Goal: Task Accomplishment & Management: Manage account settings

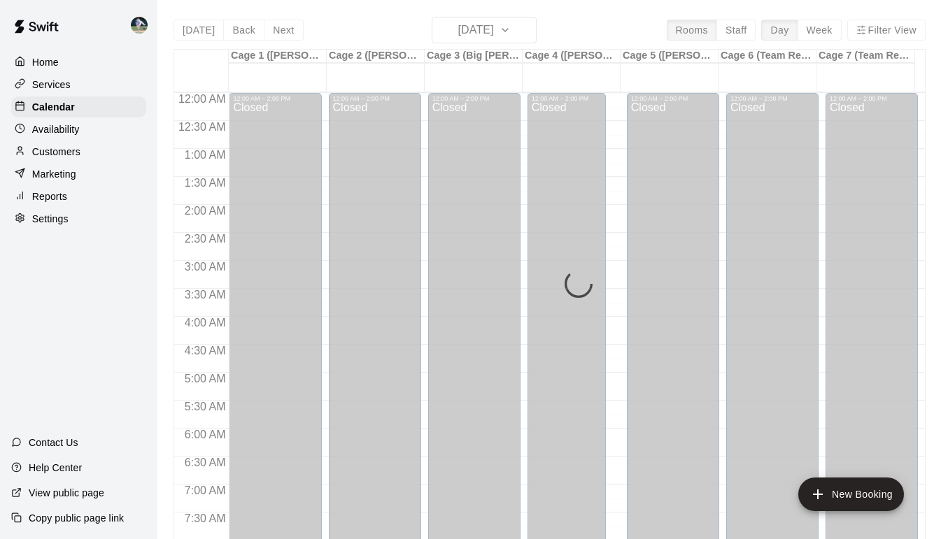
scroll to position [726, 0]
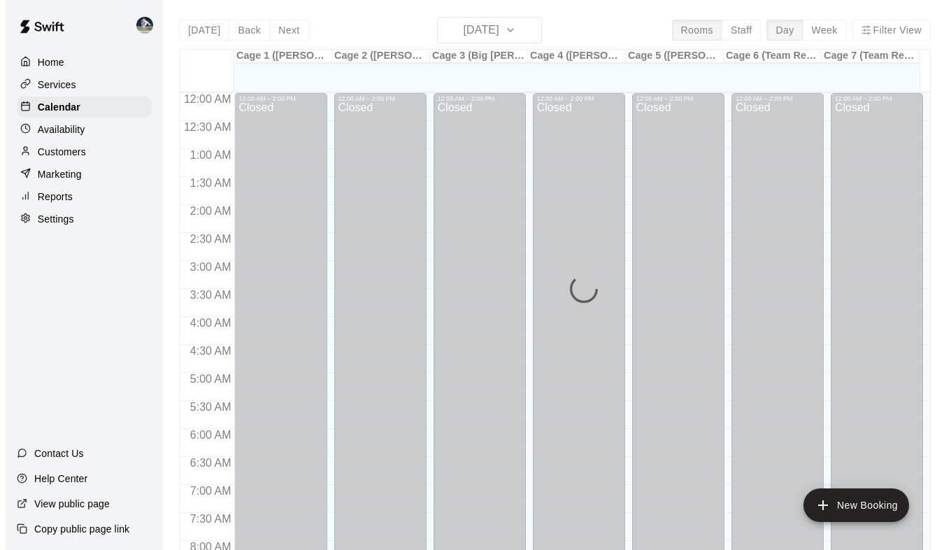
scroll to position [829, 0]
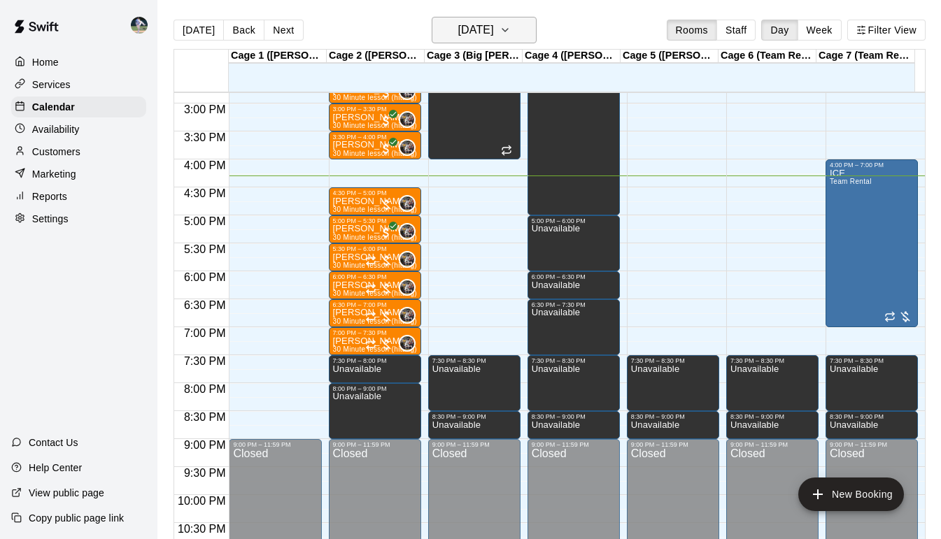
click at [510, 30] on icon "button" at bounding box center [504, 30] width 11 height 17
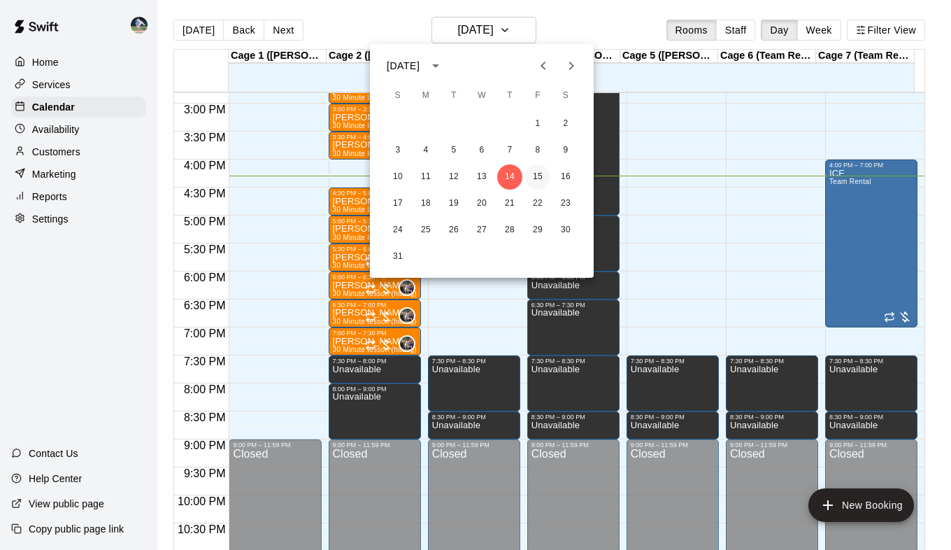
click at [539, 176] on button "15" at bounding box center [537, 176] width 25 height 25
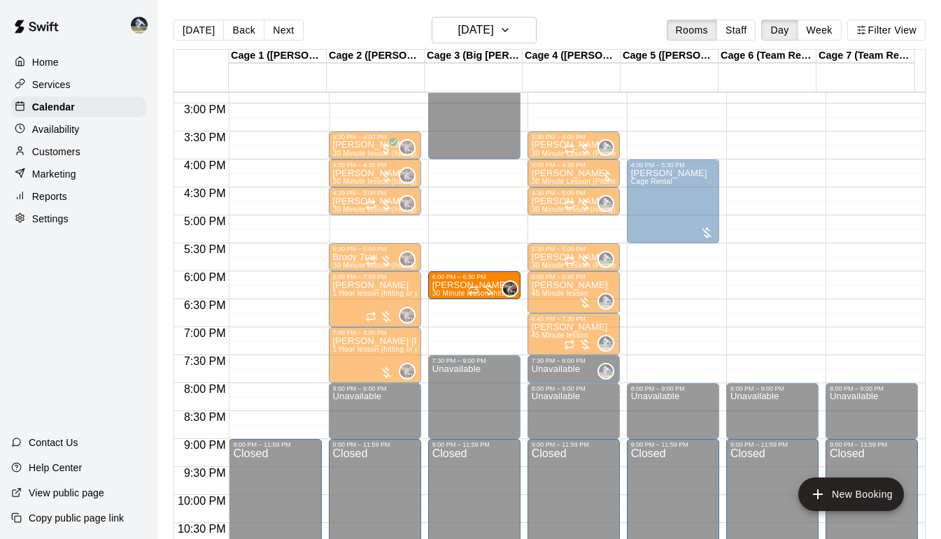
drag, startPoint x: 336, startPoint y: 222, endPoint x: 451, endPoint y: 287, distance: 132.2
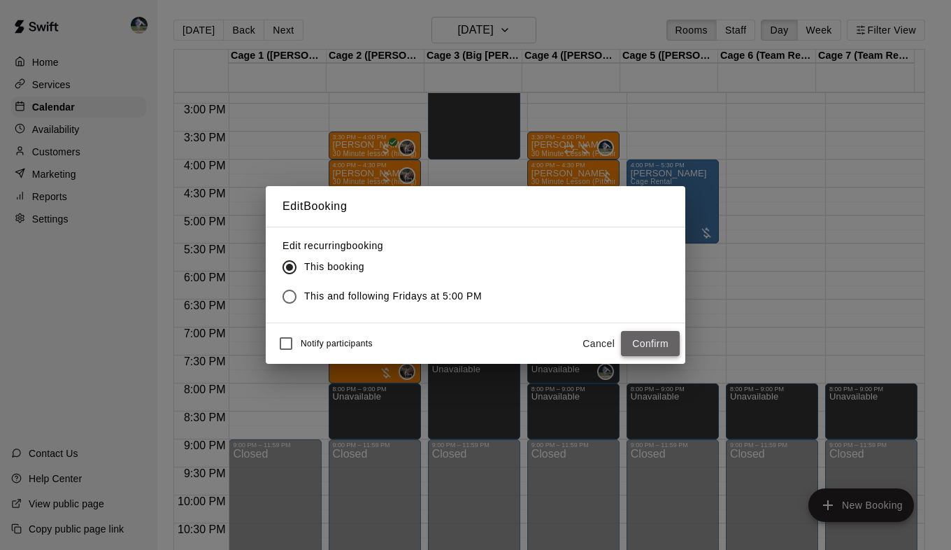
click at [658, 337] on button "Confirm" at bounding box center [650, 344] width 59 height 26
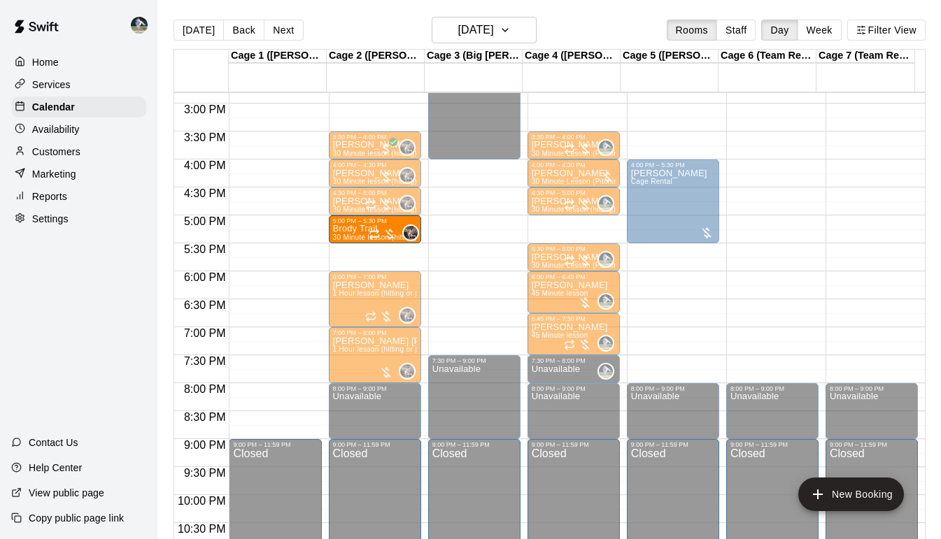
drag, startPoint x: 338, startPoint y: 258, endPoint x: 341, endPoint y: 230, distance: 28.1
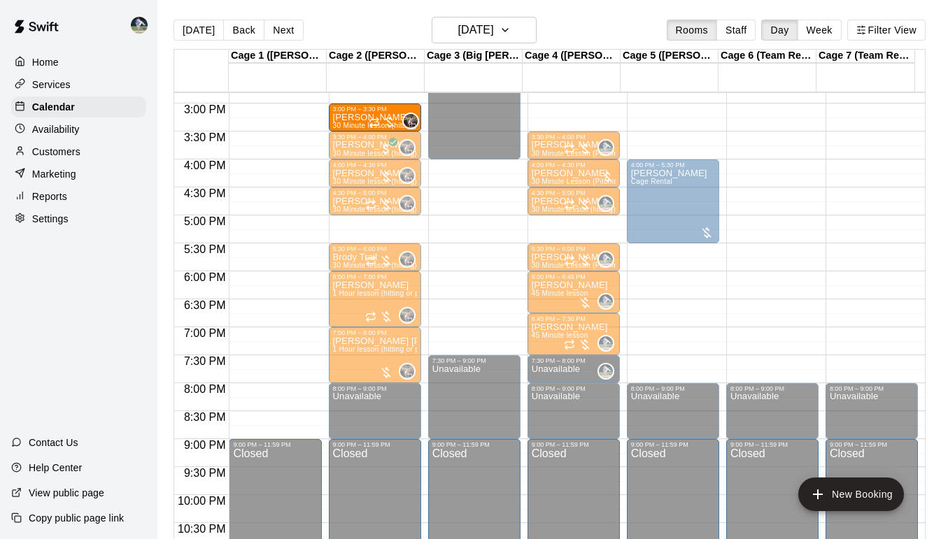
drag, startPoint x: 344, startPoint y: 231, endPoint x: 347, endPoint y: 124, distance: 106.3
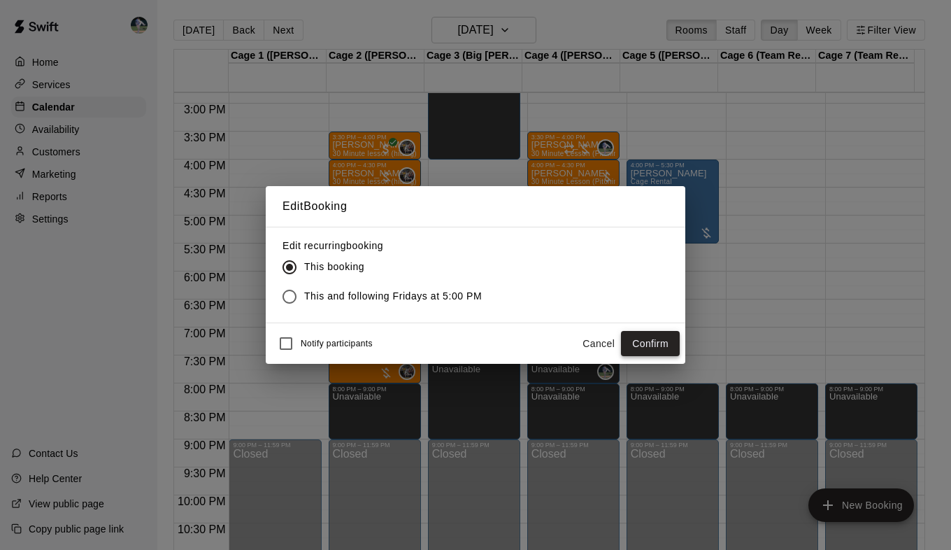
click at [645, 348] on button "Confirm" at bounding box center [650, 344] width 59 height 26
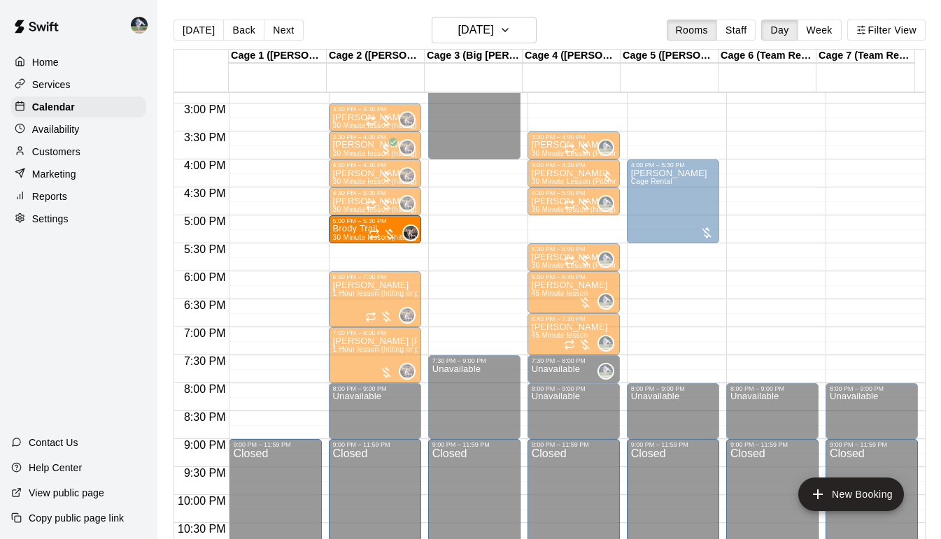
drag, startPoint x: 342, startPoint y: 255, endPoint x: 348, endPoint y: 229, distance: 26.6
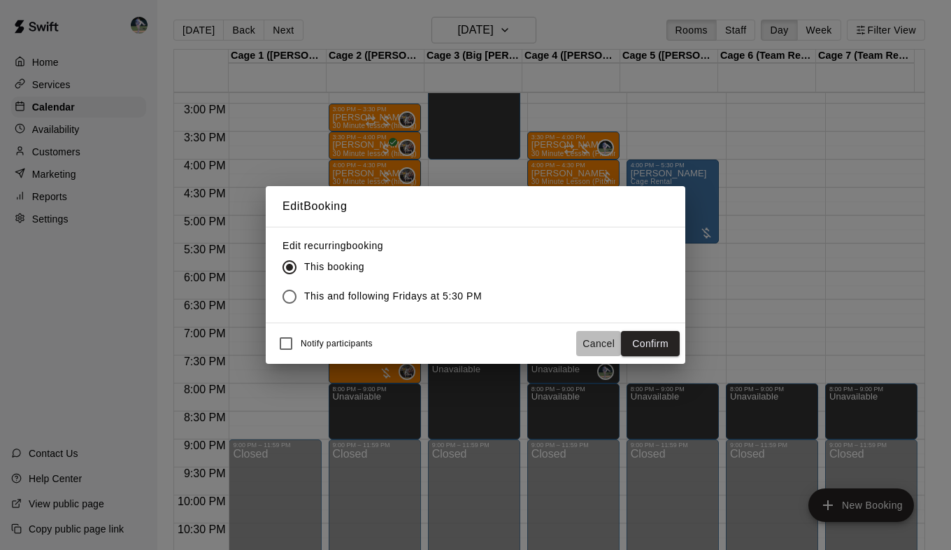
click at [590, 339] on button "Cancel" at bounding box center [598, 344] width 45 height 26
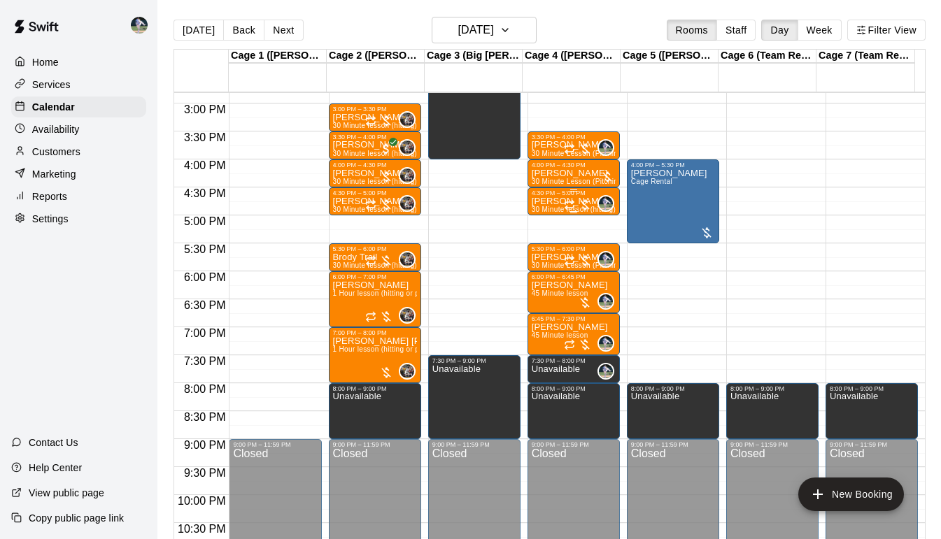
click at [531, 201] on p "Weston Phillips" at bounding box center [573, 201] width 84 height 0
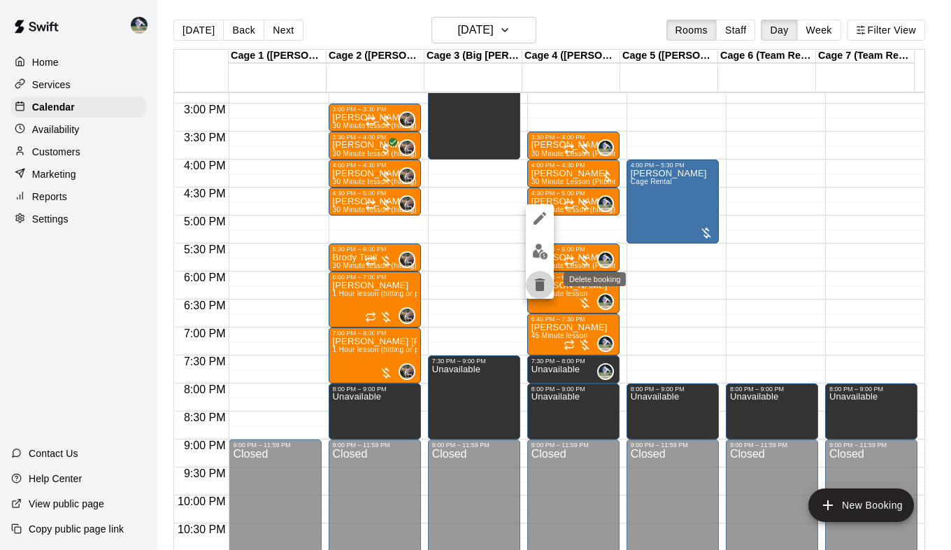
click at [537, 285] on icon "delete" at bounding box center [540, 284] width 10 height 13
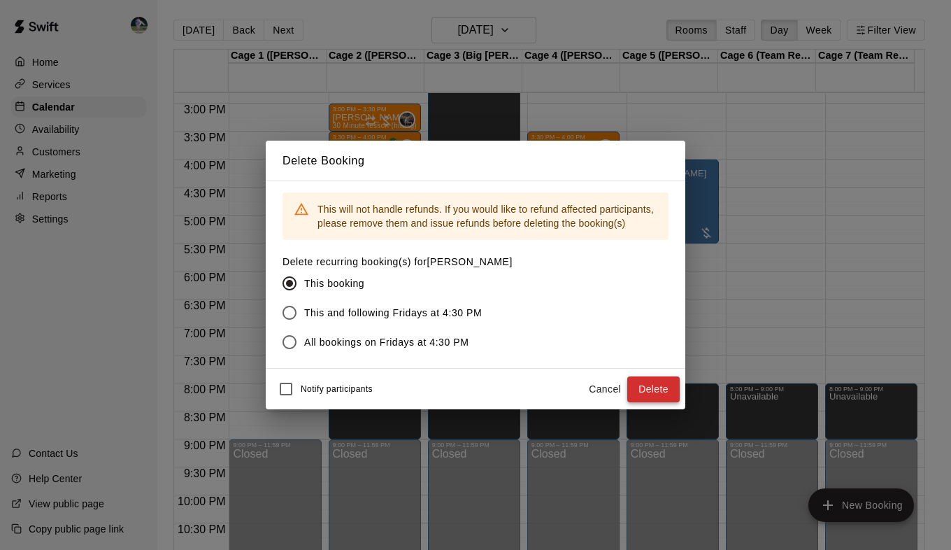
click at [665, 392] on button "Delete" at bounding box center [653, 389] width 52 height 26
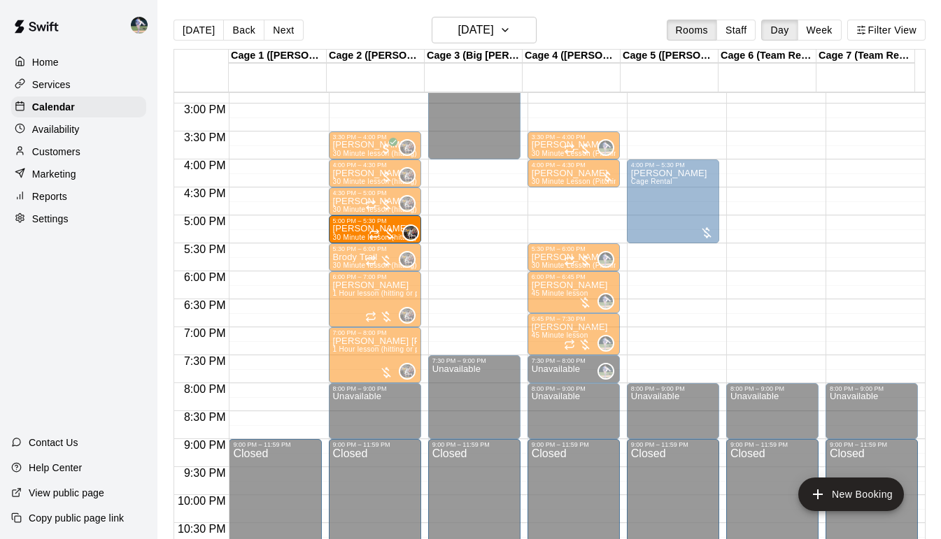
drag, startPoint x: 341, startPoint y: 117, endPoint x: 349, endPoint y: 232, distance: 115.7
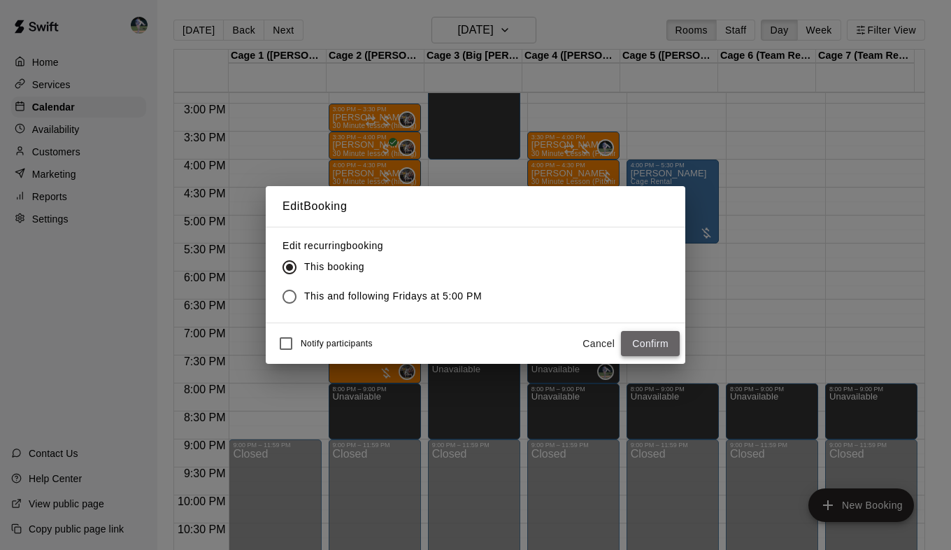
click at [652, 337] on button "Confirm" at bounding box center [650, 344] width 59 height 26
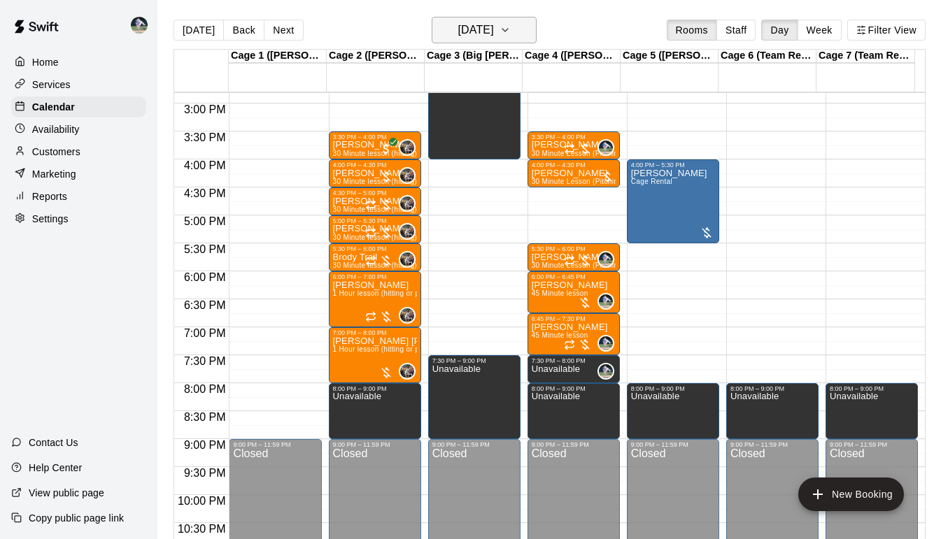
click at [510, 27] on icon "button" at bounding box center [504, 30] width 11 height 17
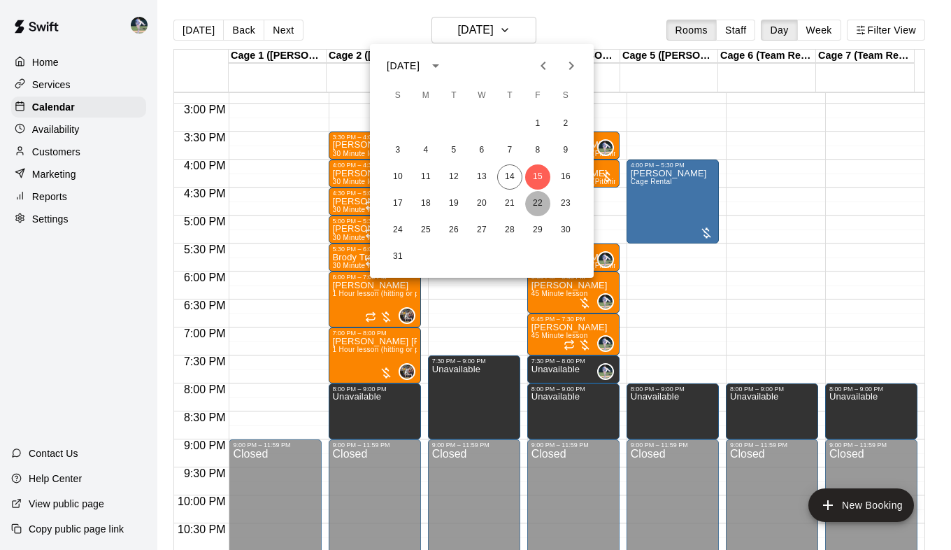
click at [537, 203] on button "22" at bounding box center [537, 203] width 25 height 25
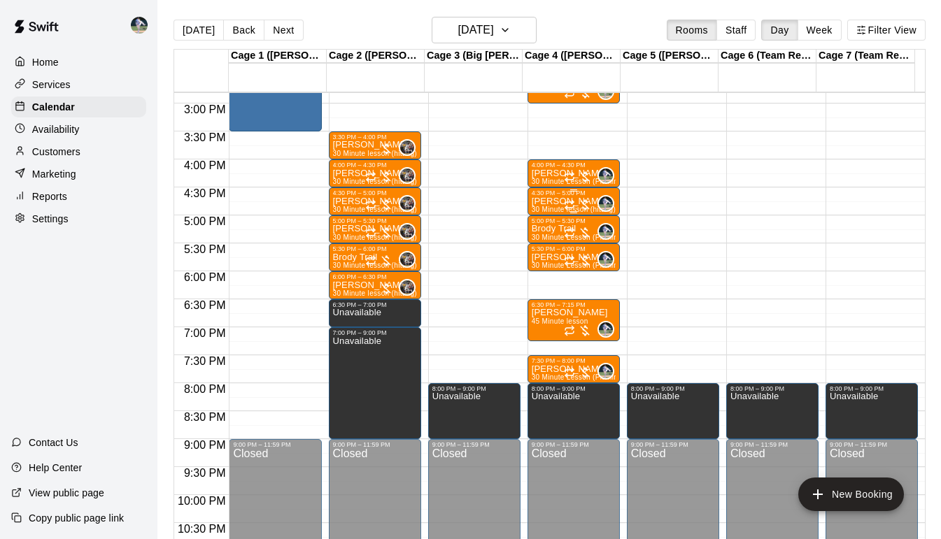
click at [539, 201] on p "Weston Phillips" at bounding box center [573, 201] width 84 height 0
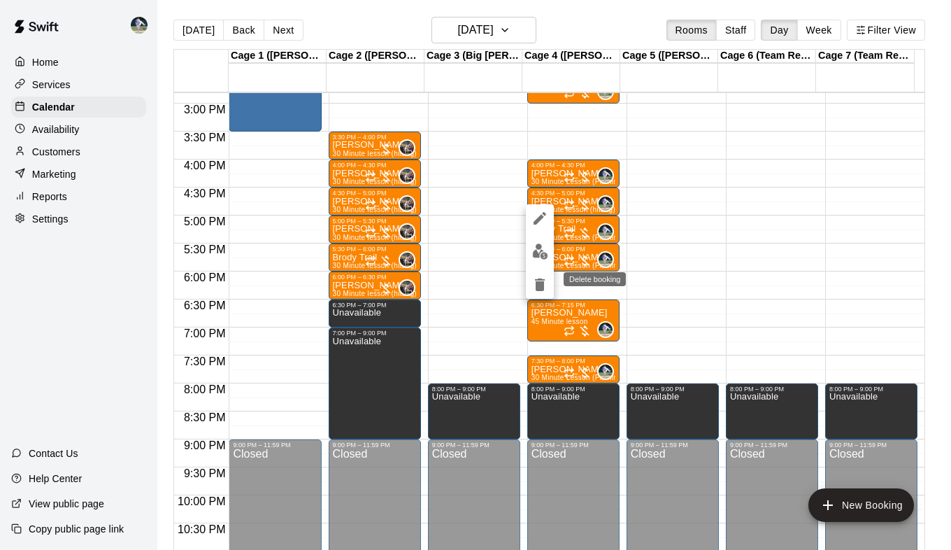
click at [540, 282] on icon "delete" at bounding box center [540, 284] width 10 height 13
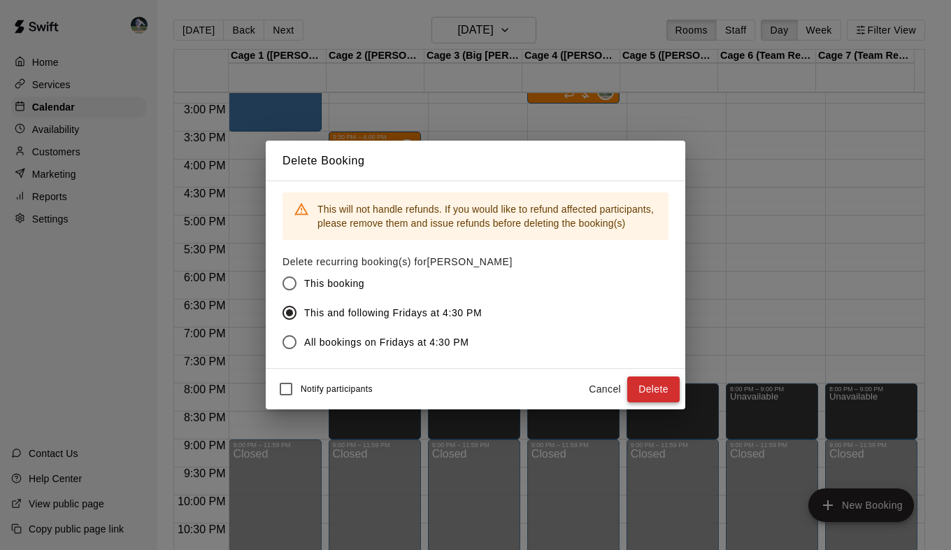
click at [648, 392] on button "Delete" at bounding box center [653, 389] width 52 height 26
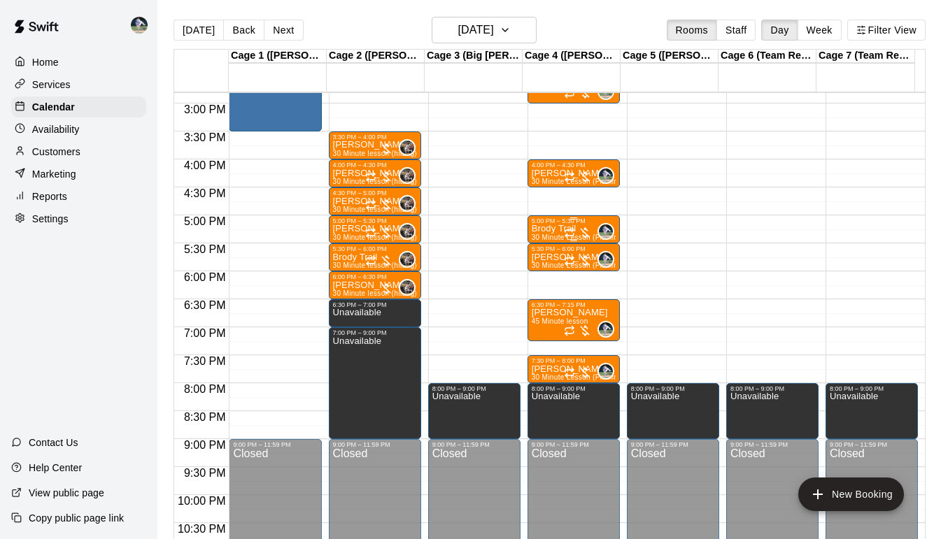
click at [549, 229] on p "Brody Trail" at bounding box center [573, 229] width 84 height 0
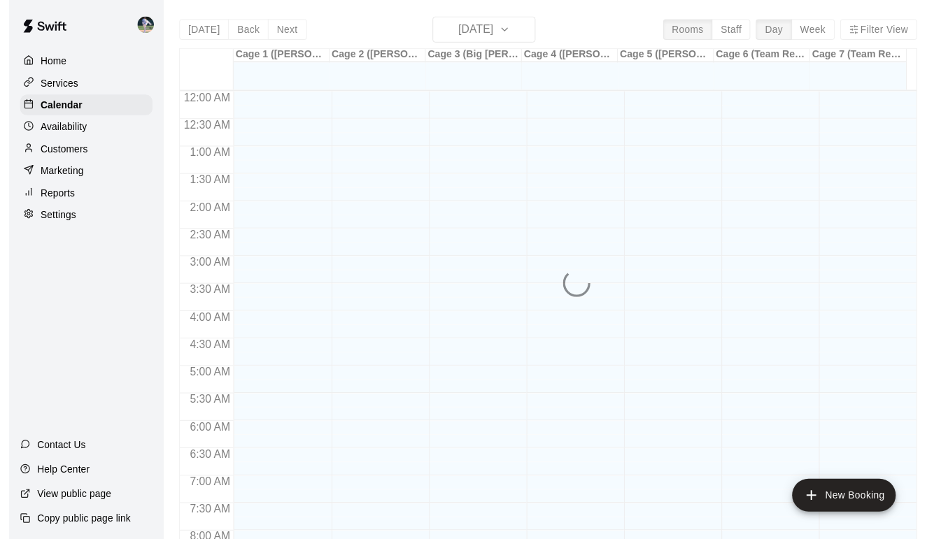
scroll to position [829, 0]
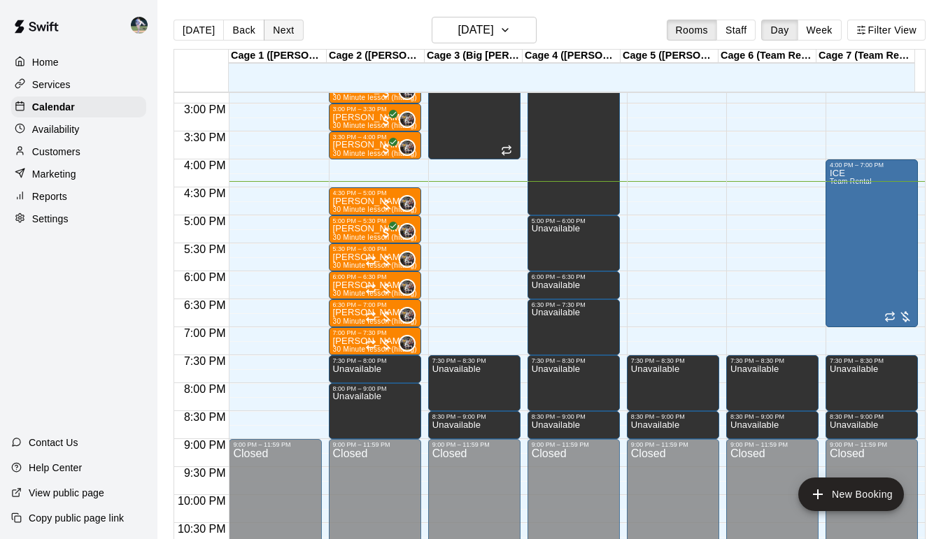
click at [282, 34] on button "Next" at bounding box center [283, 30] width 39 height 21
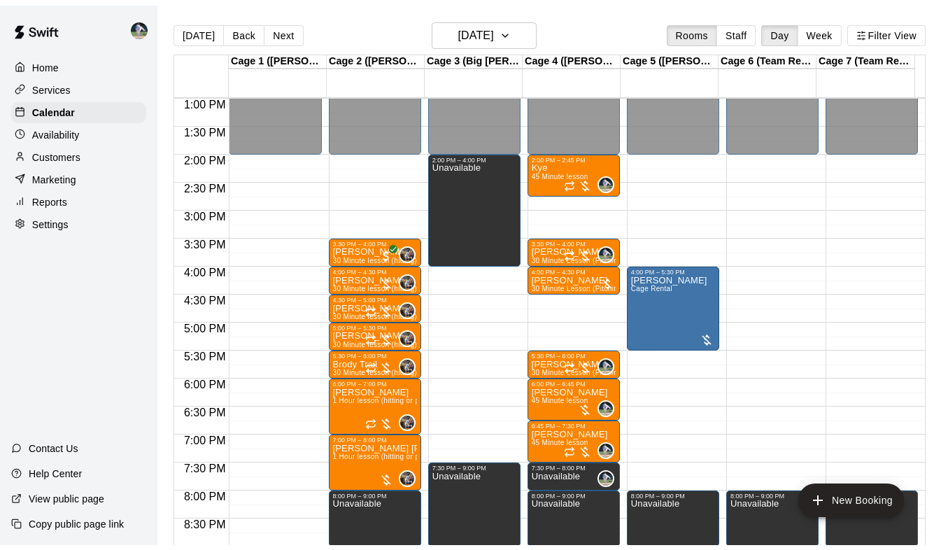
scroll to position [725, 0]
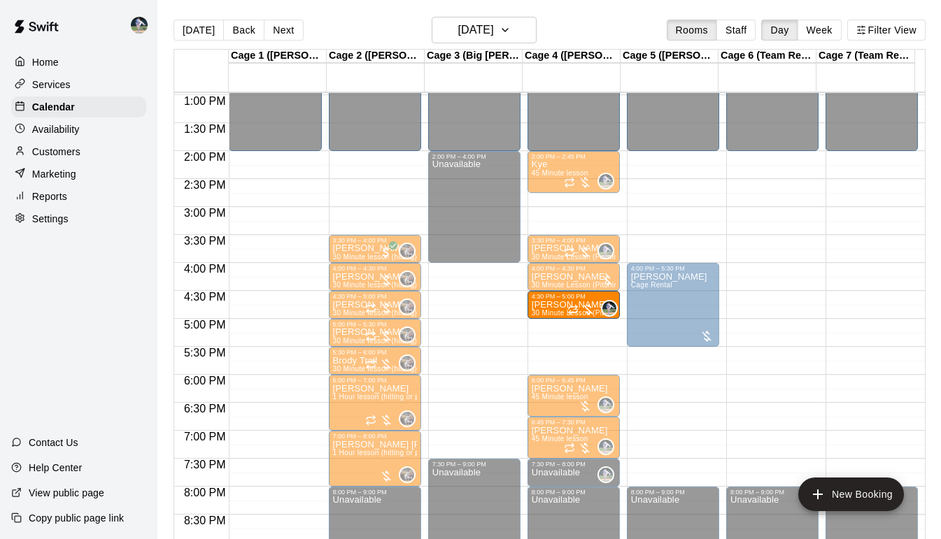
drag, startPoint x: 536, startPoint y: 362, endPoint x: 540, endPoint y: 313, distance: 49.1
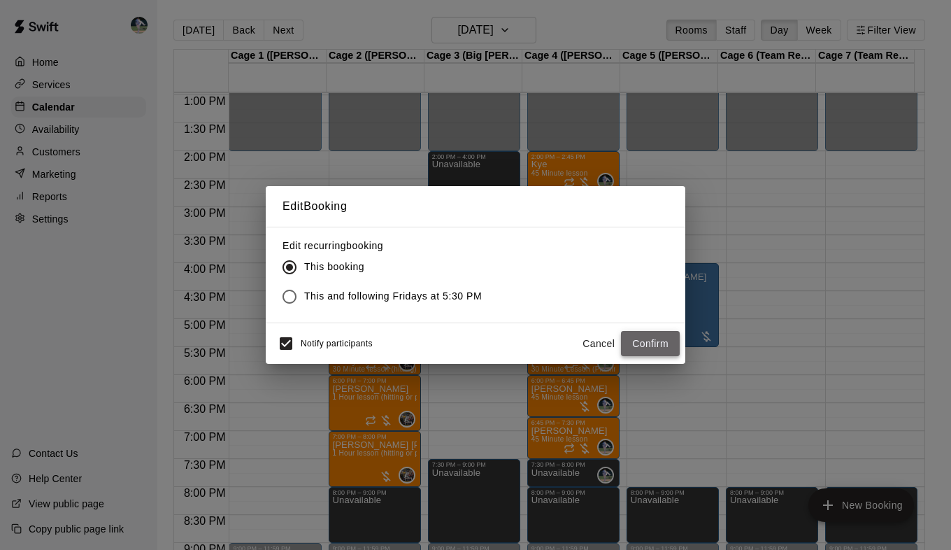
click at [632, 338] on button "Confirm" at bounding box center [650, 344] width 59 height 26
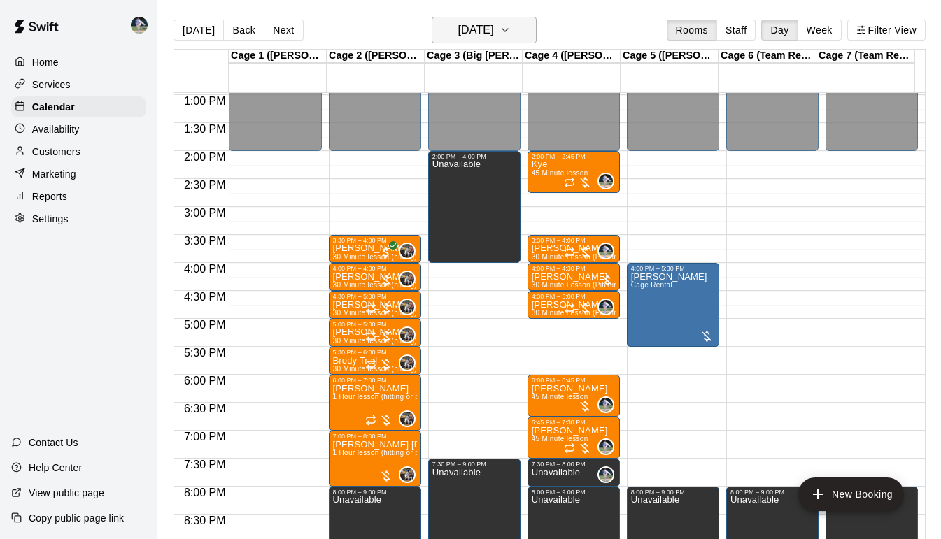
click at [525, 34] on button "Friday Aug 15" at bounding box center [483, 30] width 105 height 27
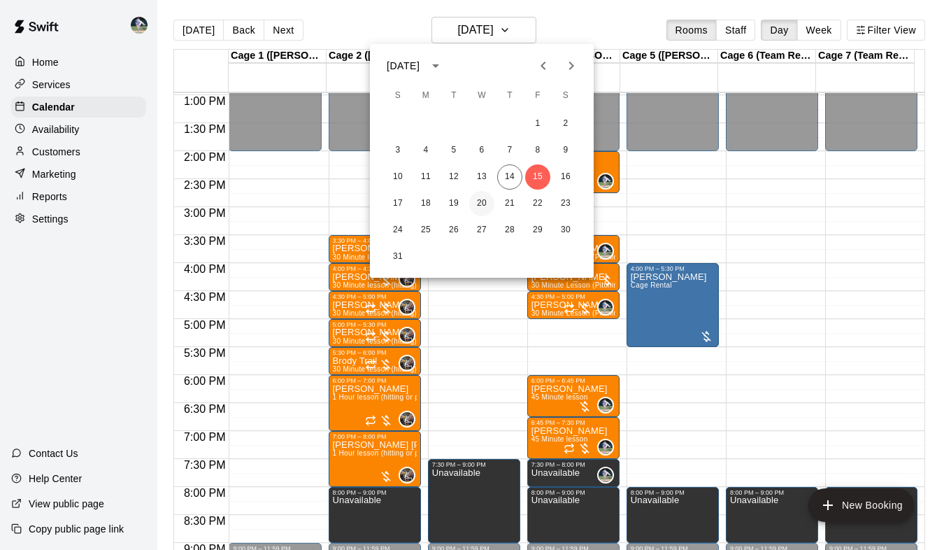
click at [480, 200] on button "20" at bounding box center [481, 203] width 25 height 25
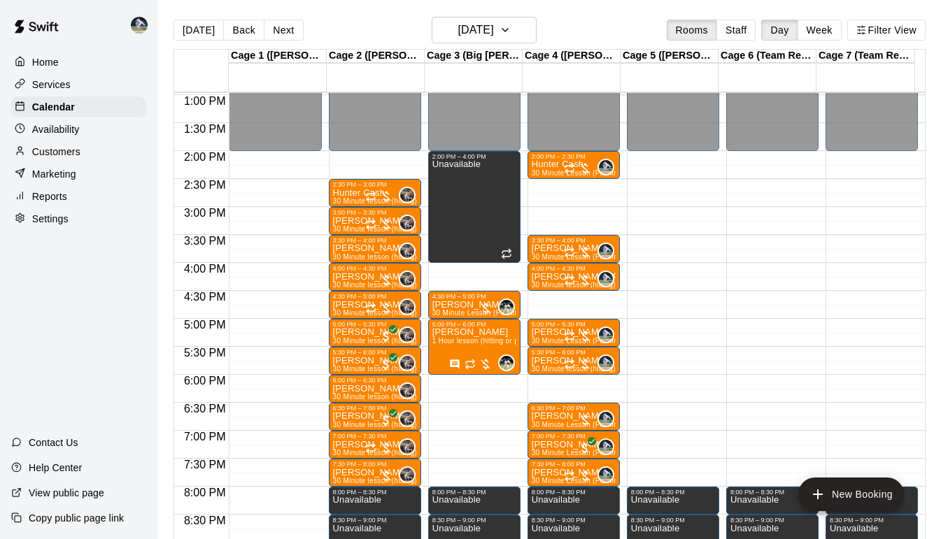
click at [58, 155] on p "Customers" at bounding box center [56, 152] width 48 height 14
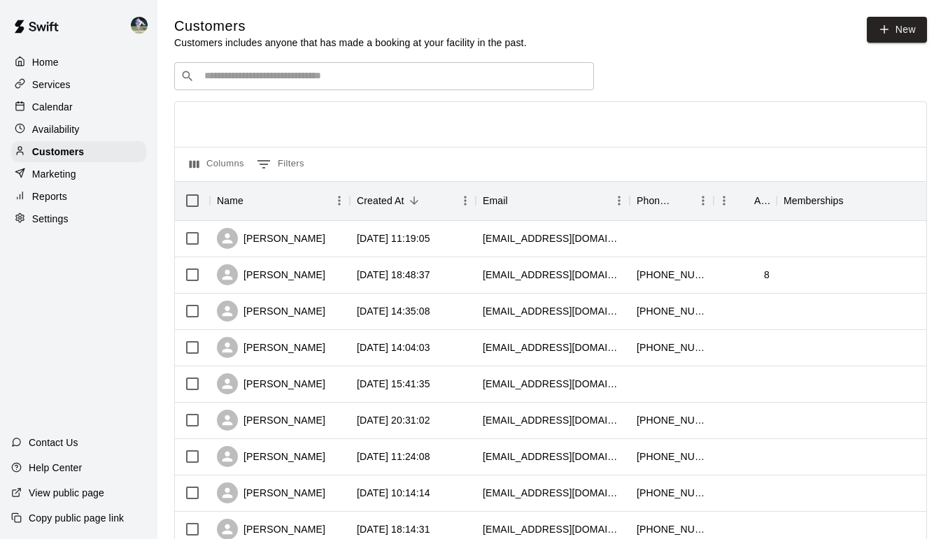
click at [252, 80] on input "Search customers by name or email" at bounding box center [393, 76] width 387 height 14
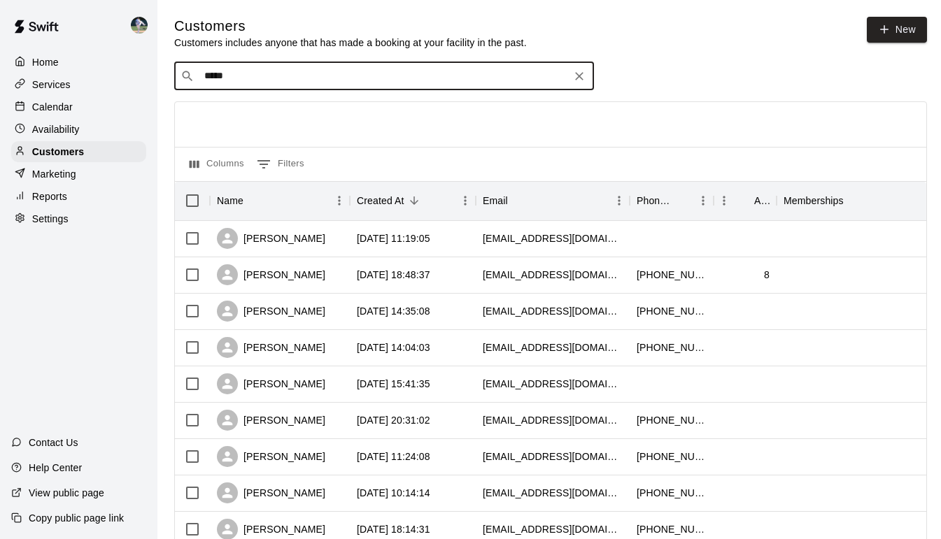
type input "******"
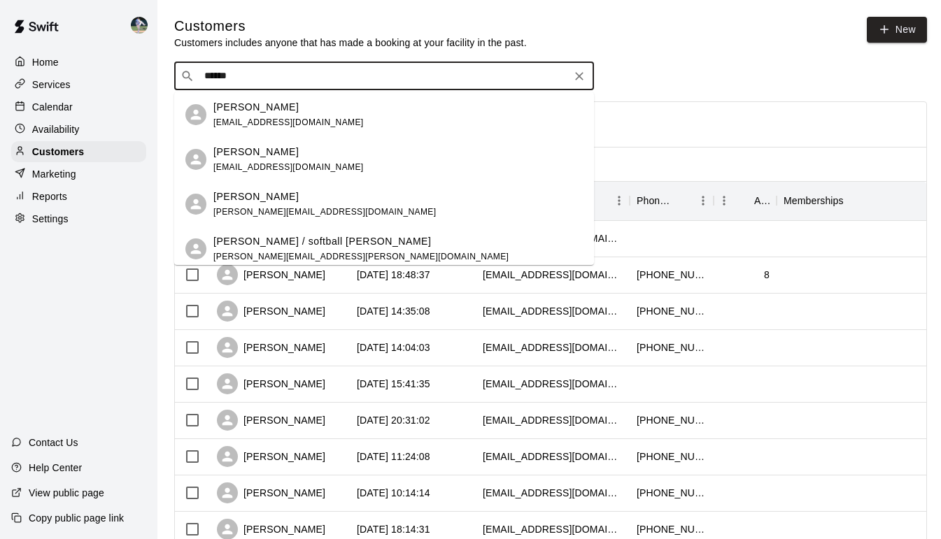
click at [275, 162] on span "ajacks33@gmail.com" at bounding box center [288, 167] width 150 height 10
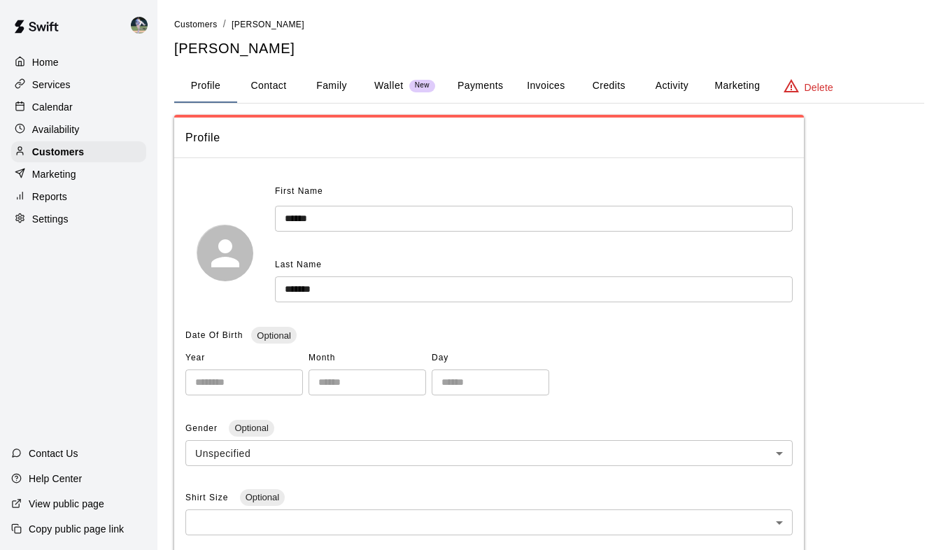
click at [267, 83] on button "Contact" at bounding box center [268, 86] width 63 height 34
select select "**"
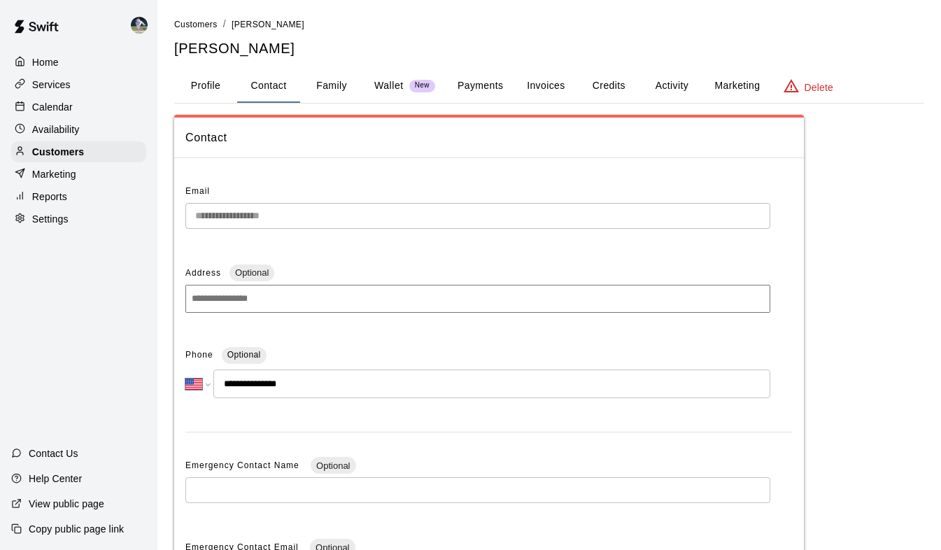
click at [50, 106] on p "Calendar" at bounding box center [52, 107] width 41 height 14
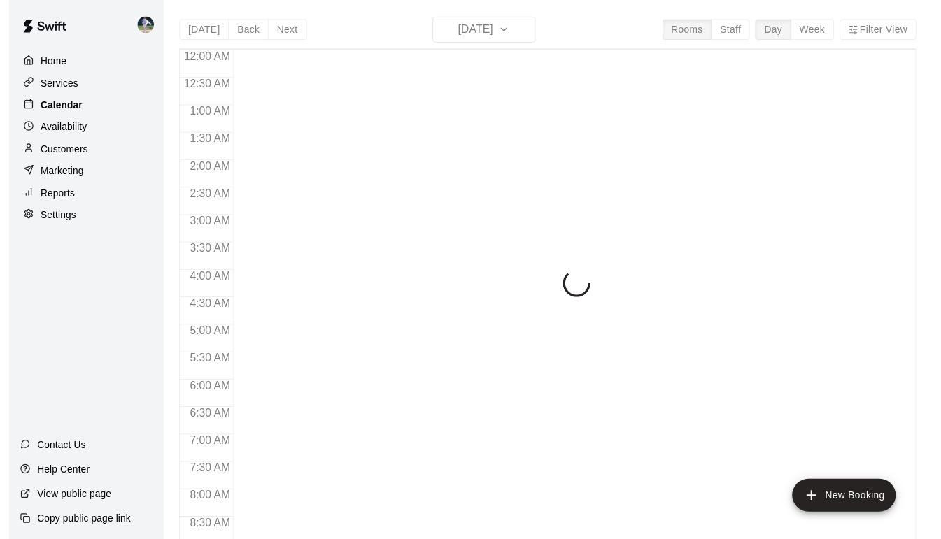
scroll to position [829, 0]
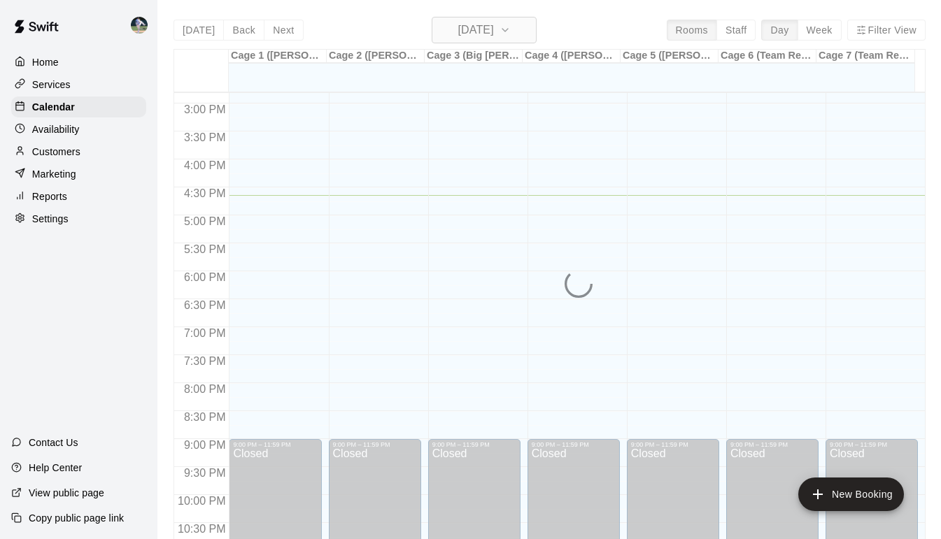
click at [534, 40] on button "Thursday Aug 14" at bounding box center [483, 30] width 105 height 27
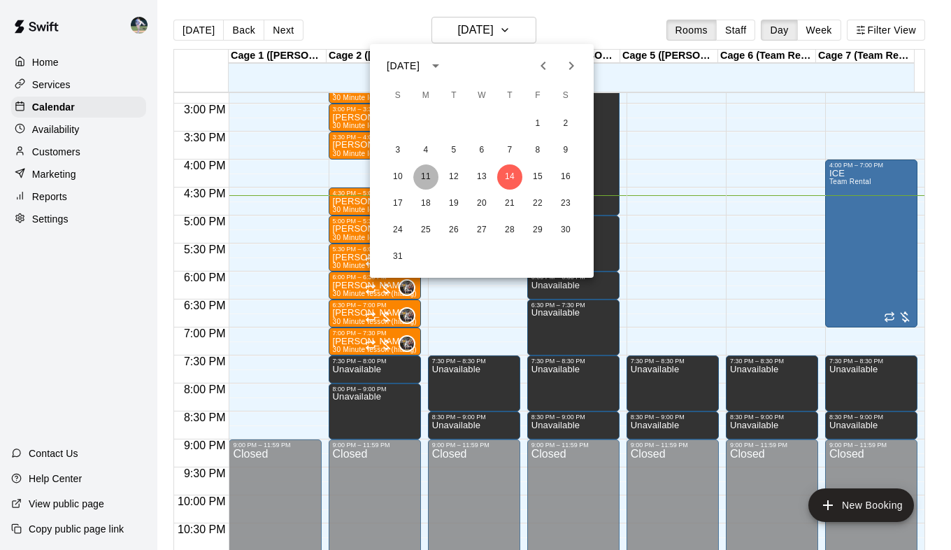
click at [424, 178] on button "11" at bounding box center [425, 176] width 25 height 25
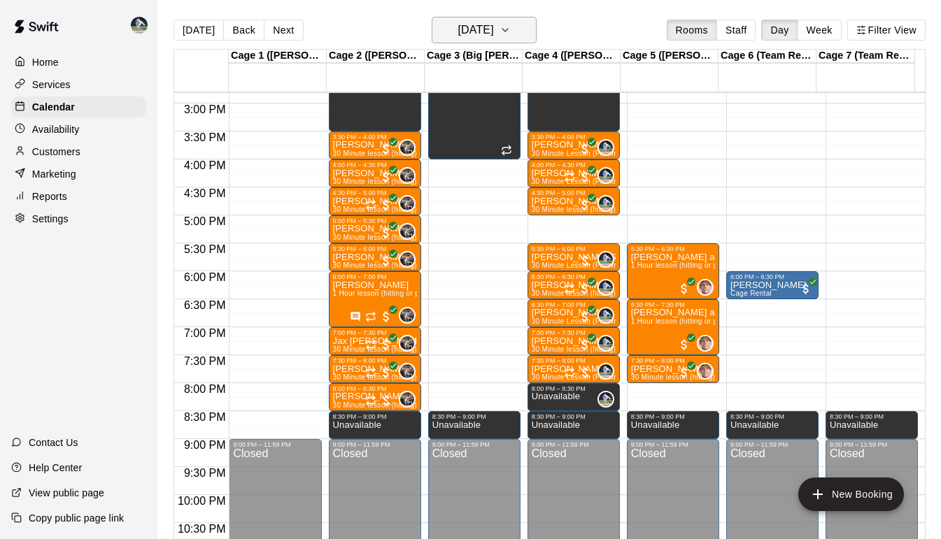
click at [531, 34] on button "Monday Aug 11" at bounding box center [483, 30] width 105 height 27
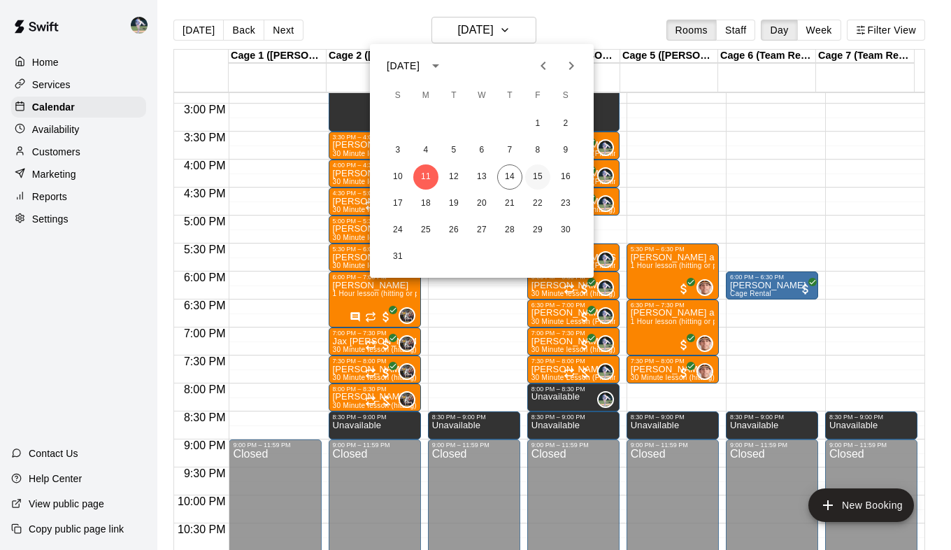
click at [536, 170] on button "15" at bounding box center [537, 176] width 25 height 25
